Goal: Find specific page/section: Find specific page/section

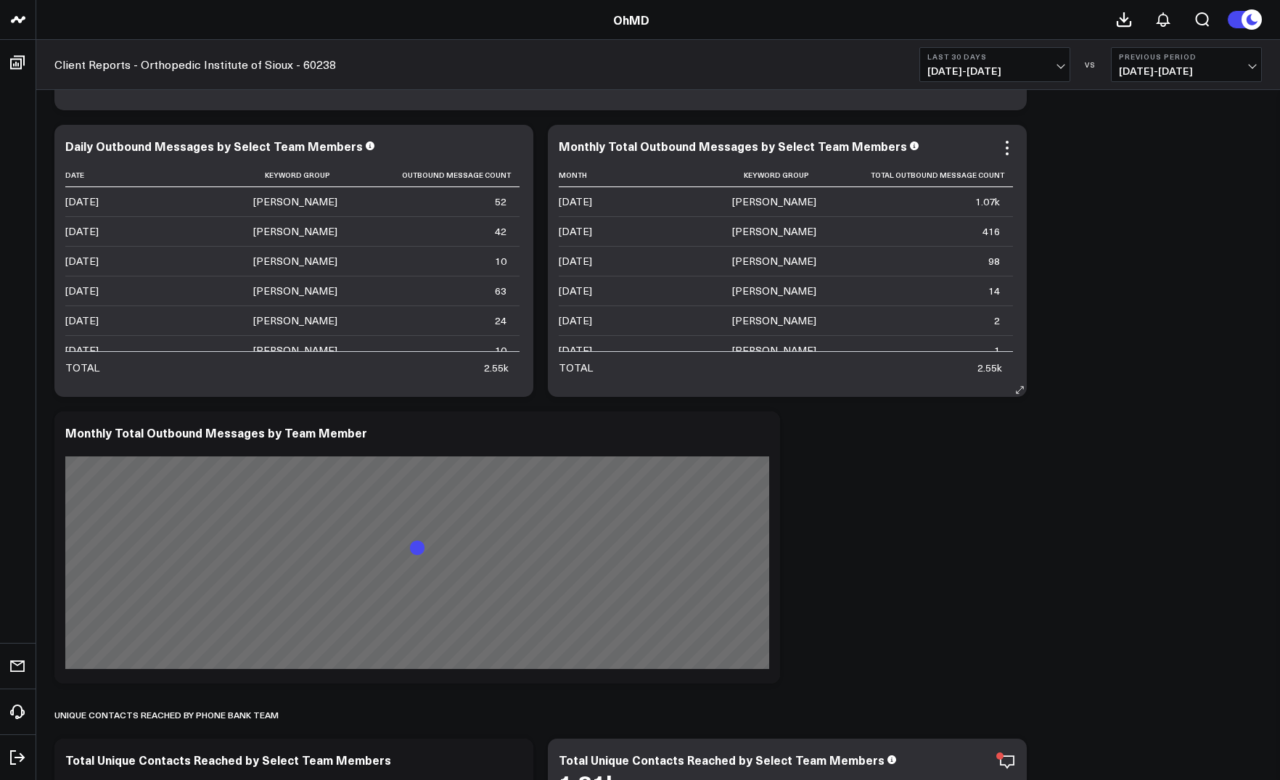
scroll to position [696, 0]
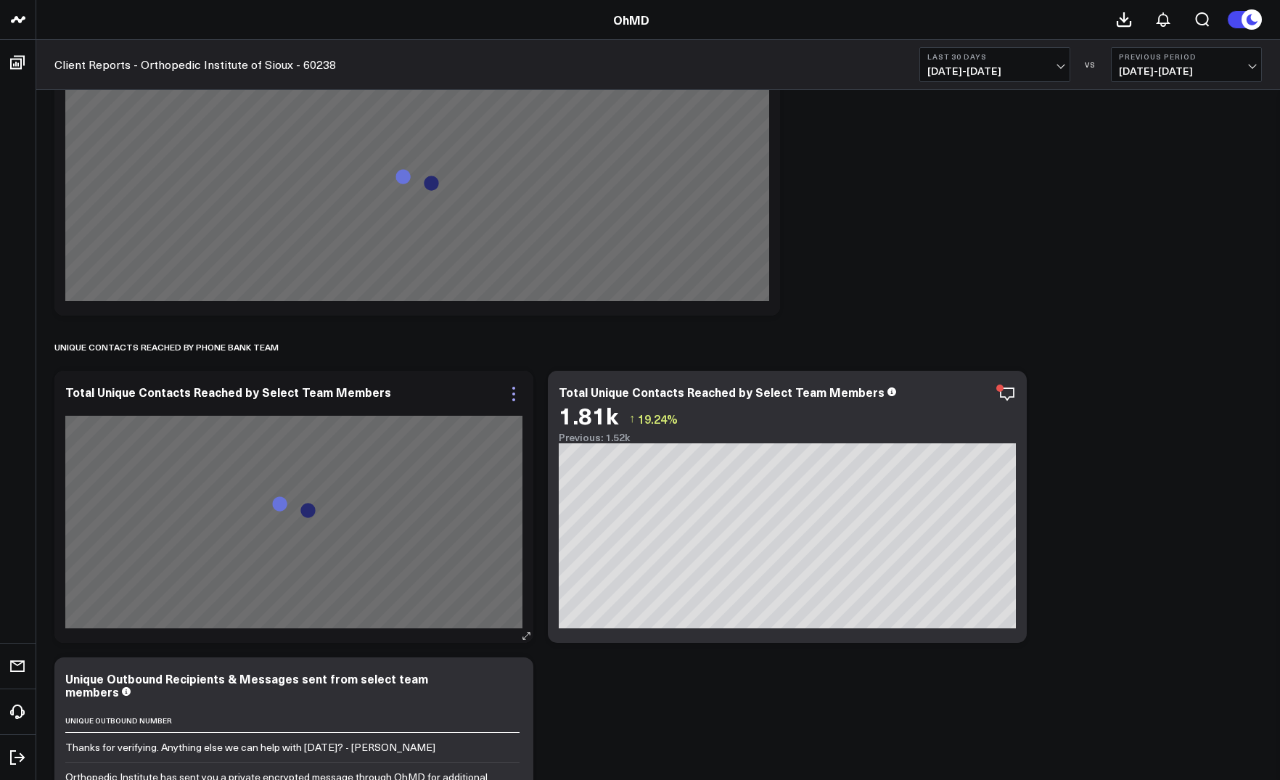
click at [517, 389] on icon at bounding box center [513, 393] width 17 height 17
click at [980, 395] on icon "button" at bounding box center [982, 393] width 17 height 17
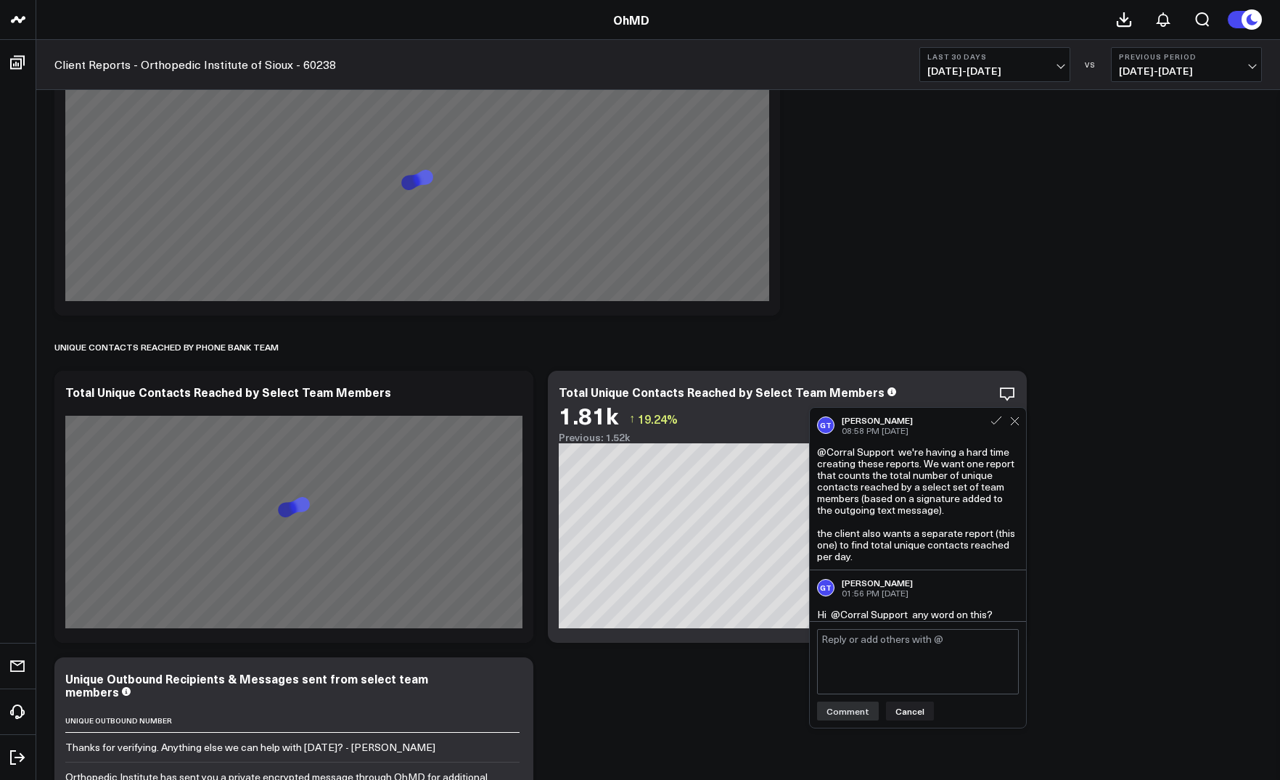
scroll to position [7, 0]
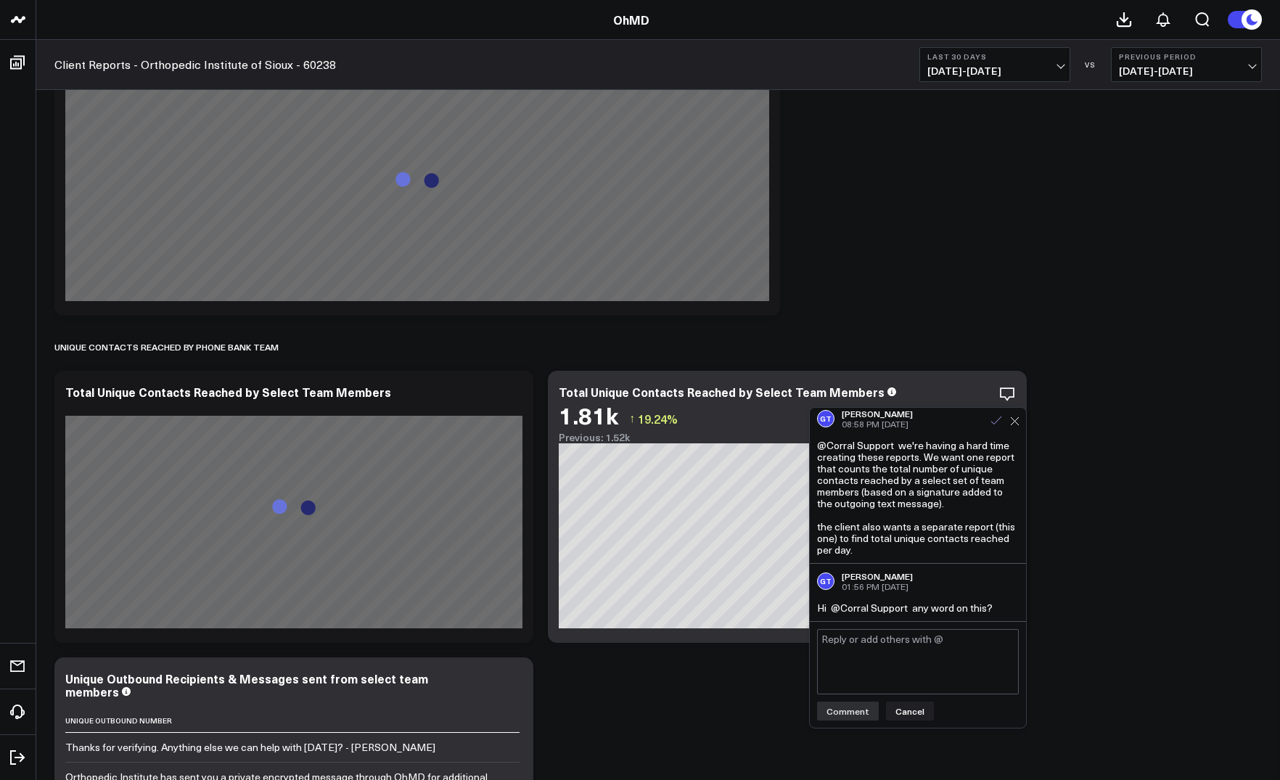
click at [999, 420] on icon at bounding box center [996, 420] width 13 height 13
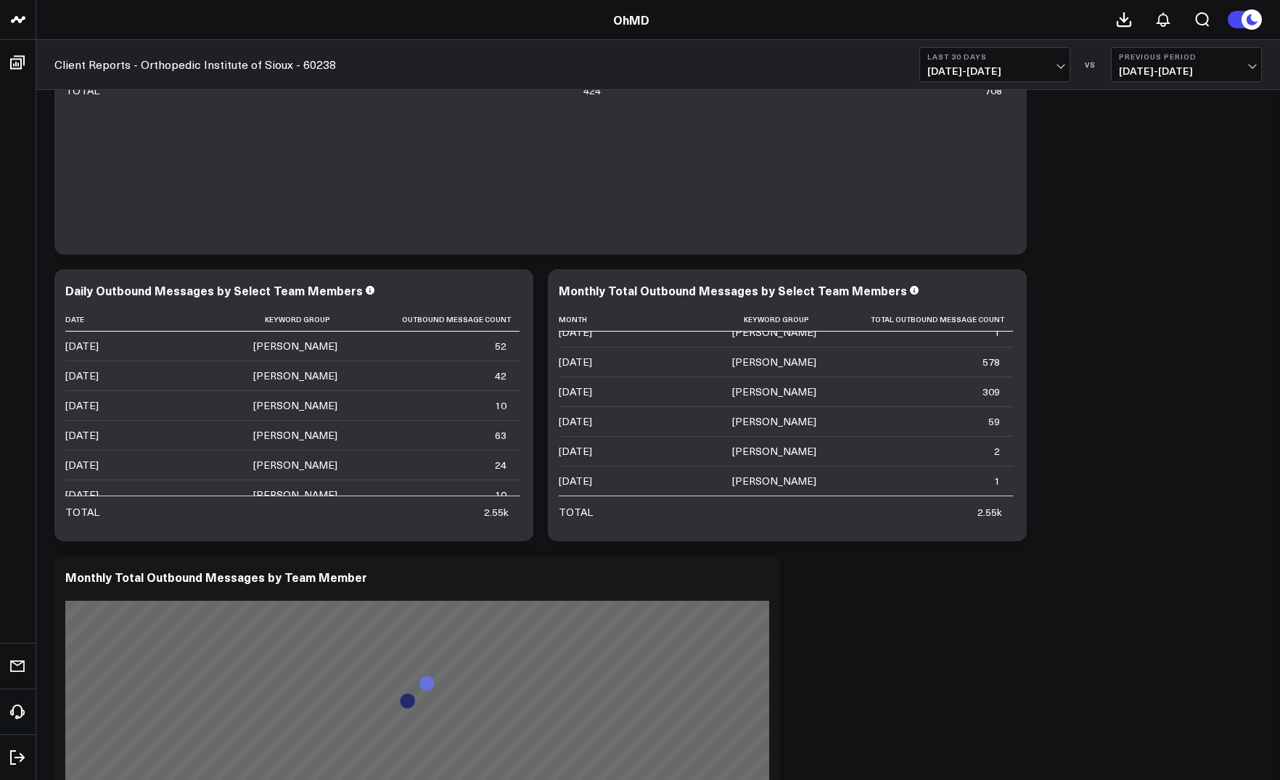
scroll to position [0, 0]
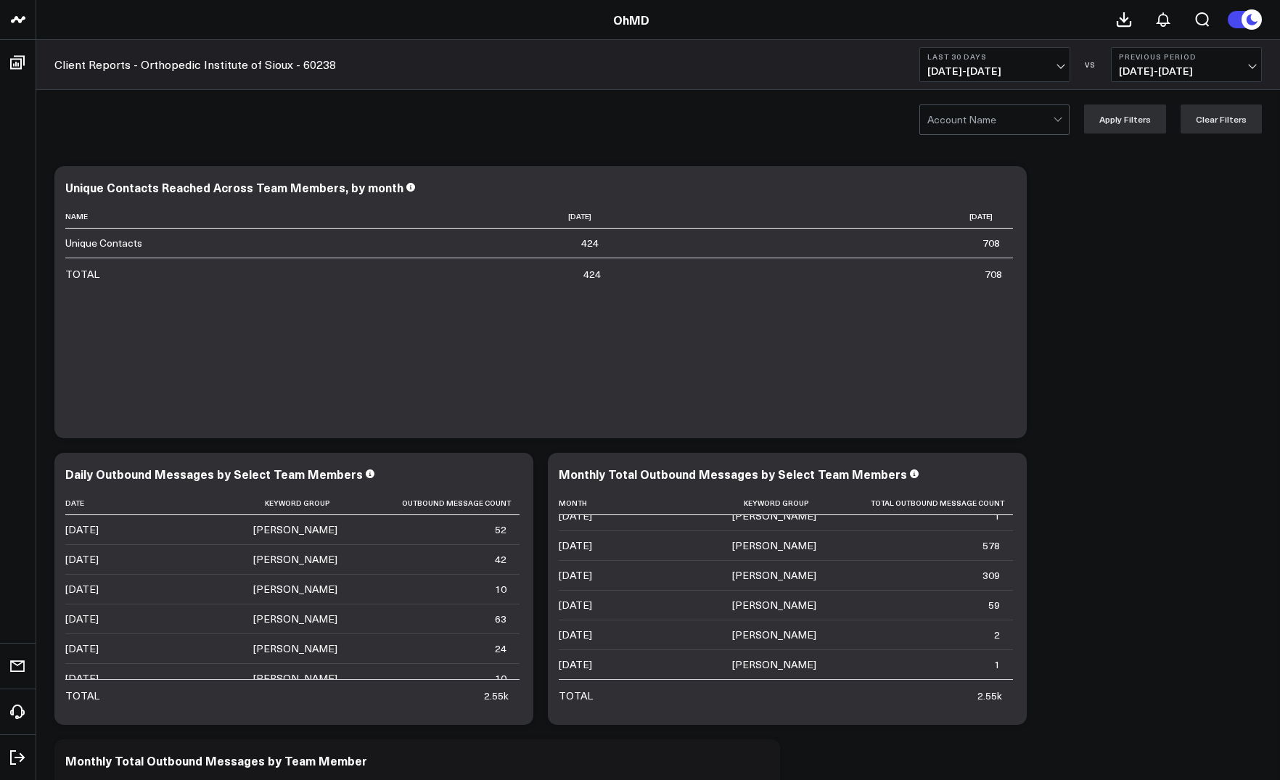
click at [1050, 135] on div "Account Name Apply Filters Clear Filters" at bounding box center [658, 119] width 1244 height 58
click at [1027, 126] on div at bounding box center [990, 119] width 126 height 29
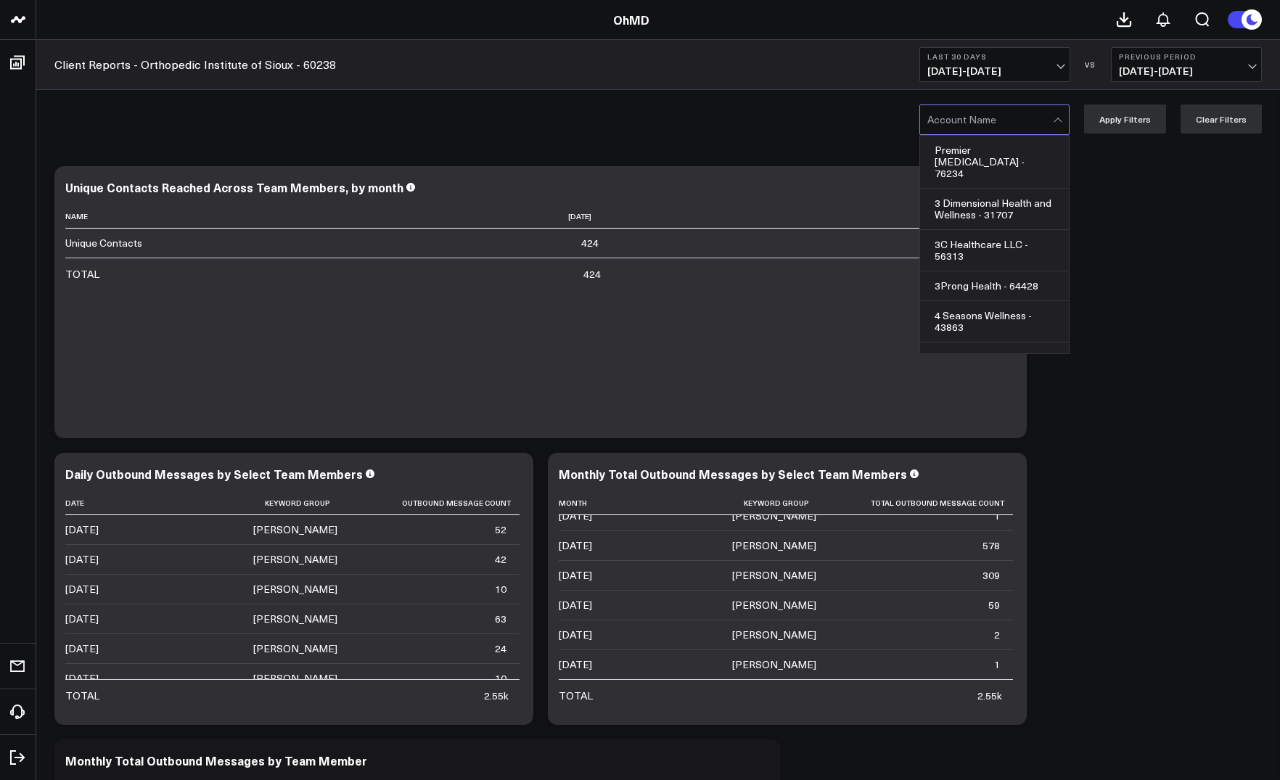
click at [634, 136] on div "Premier [MEDICAL_DATA] - 76234, 1 of 1000. 1000 results available. Use Up and D…" at bounding box center [658, 119] width 1244 height 58
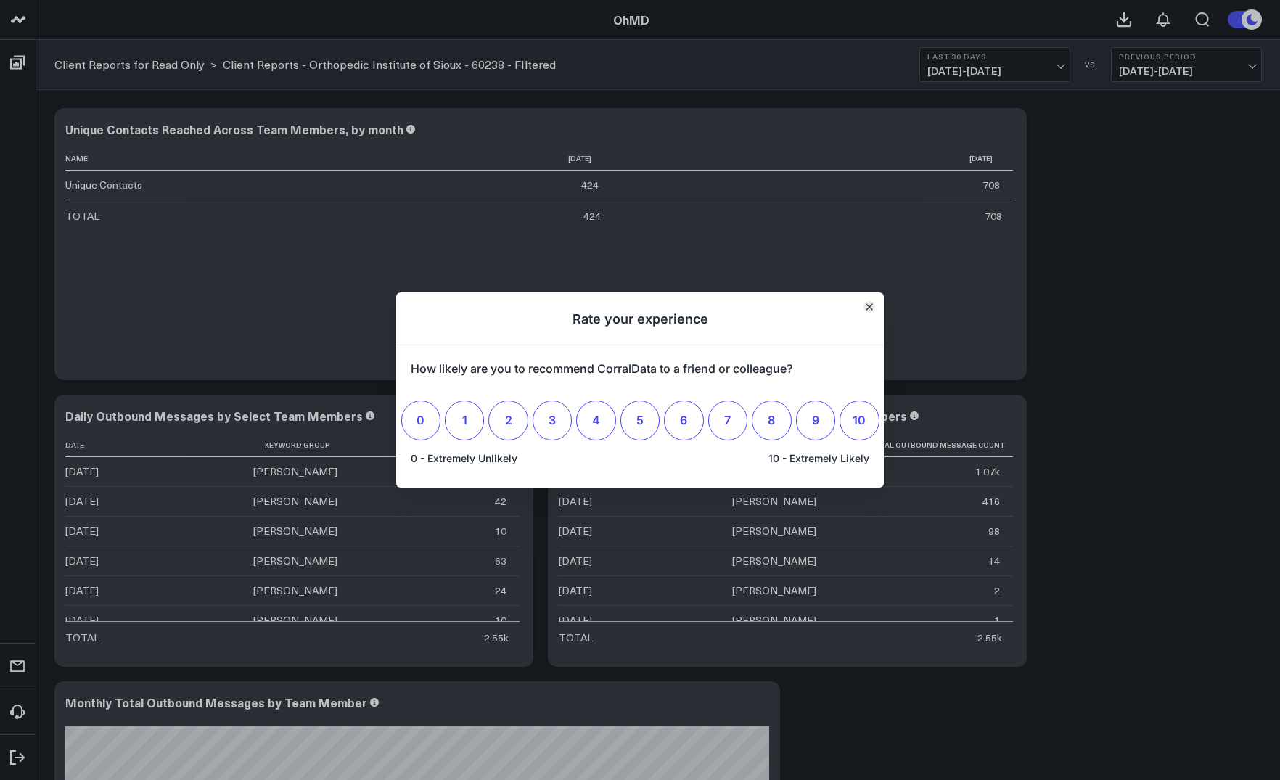
click at [867, 310] on icon "Close" at bounding box center [869, 306] width 7 height 7
